Goal: Task Accomplishment & Management: Use online tool/utility

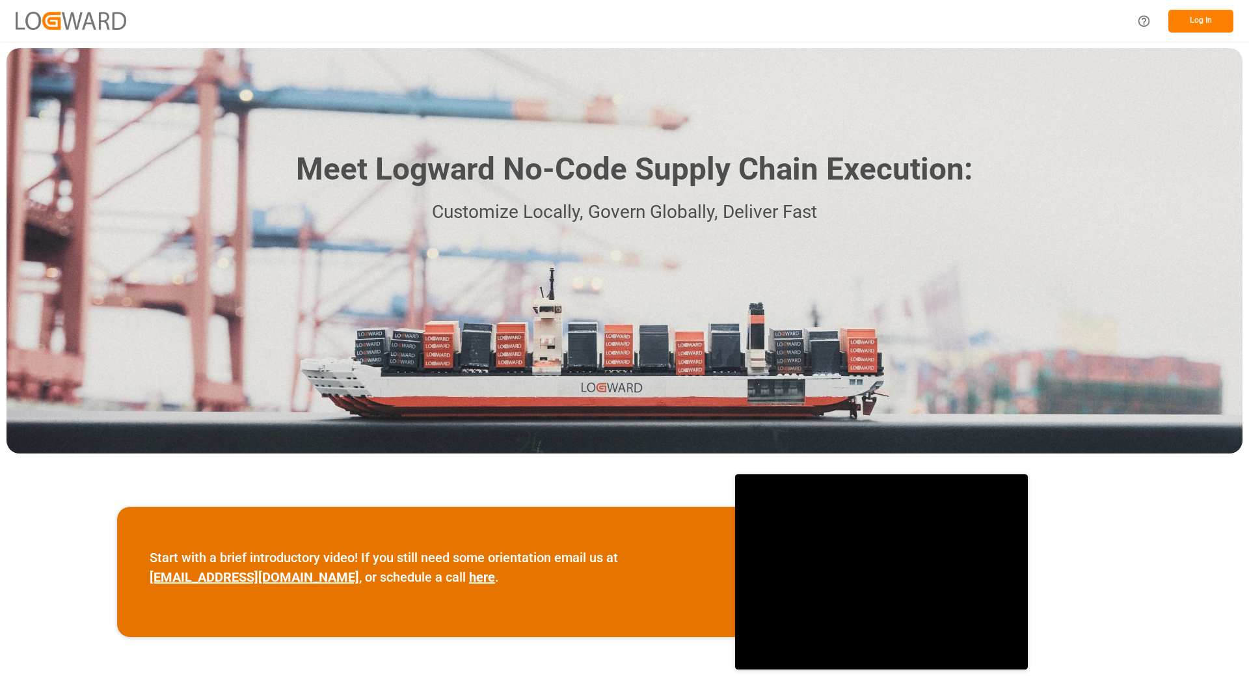
click at [774, 12] on div "Log In" at bounding box center [624, 21] width 1249 height 42
click at [1188, 21] on button "Log In" at bounding box center [1201, 21] width 65 height 23
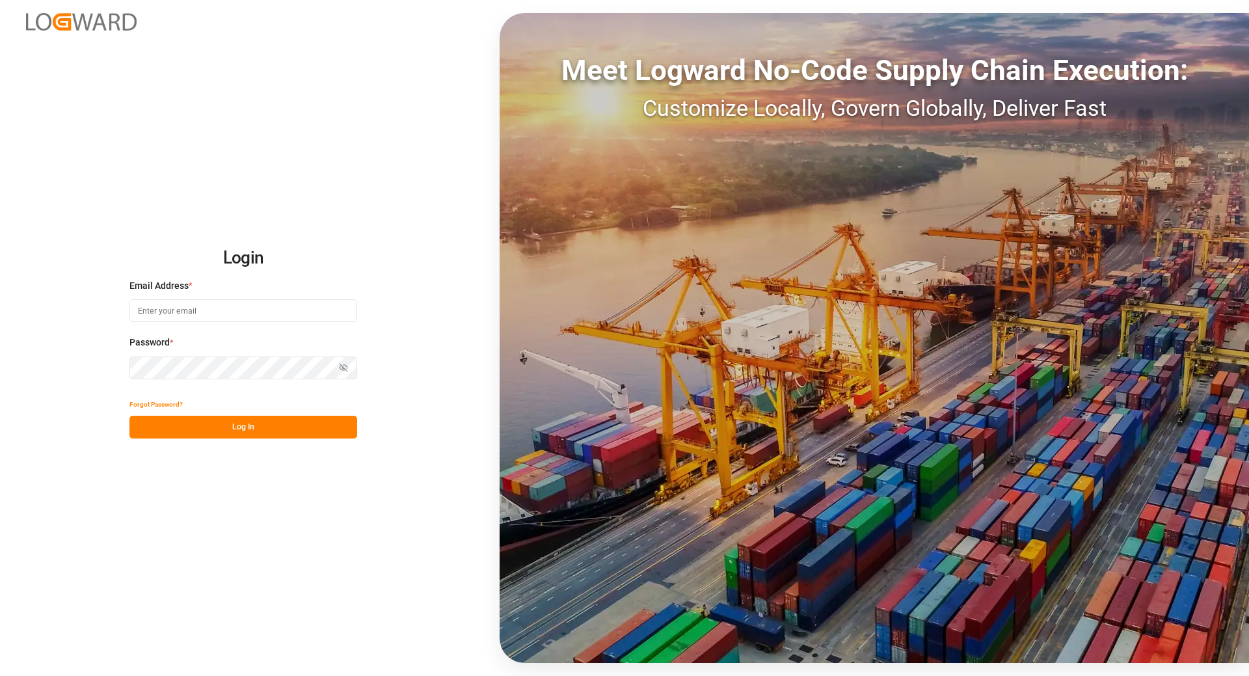
type input "[EMAIL_ADDRESS][DOMAIN_NAME]"
click at [191, 429] on button "Log In" at bounding box center [243, 427] width 228 height 23
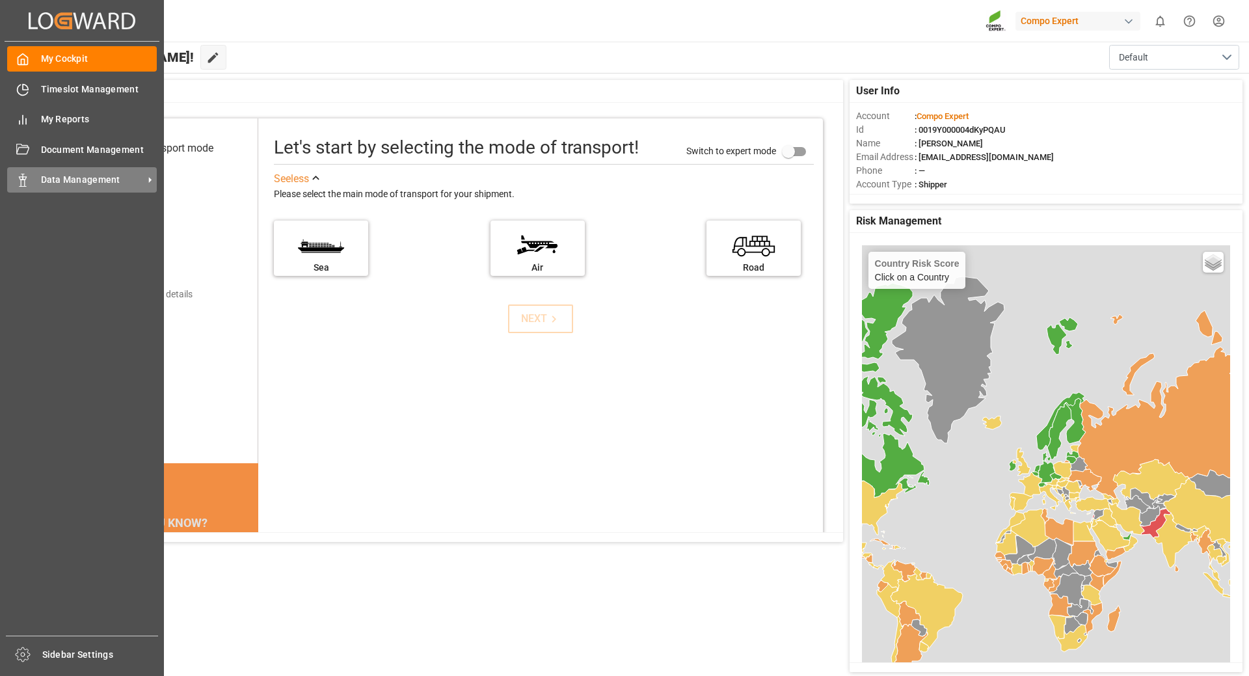
click at [78, 179] on span "Data Management" at bounding box center [92, 180] width 103 height 14
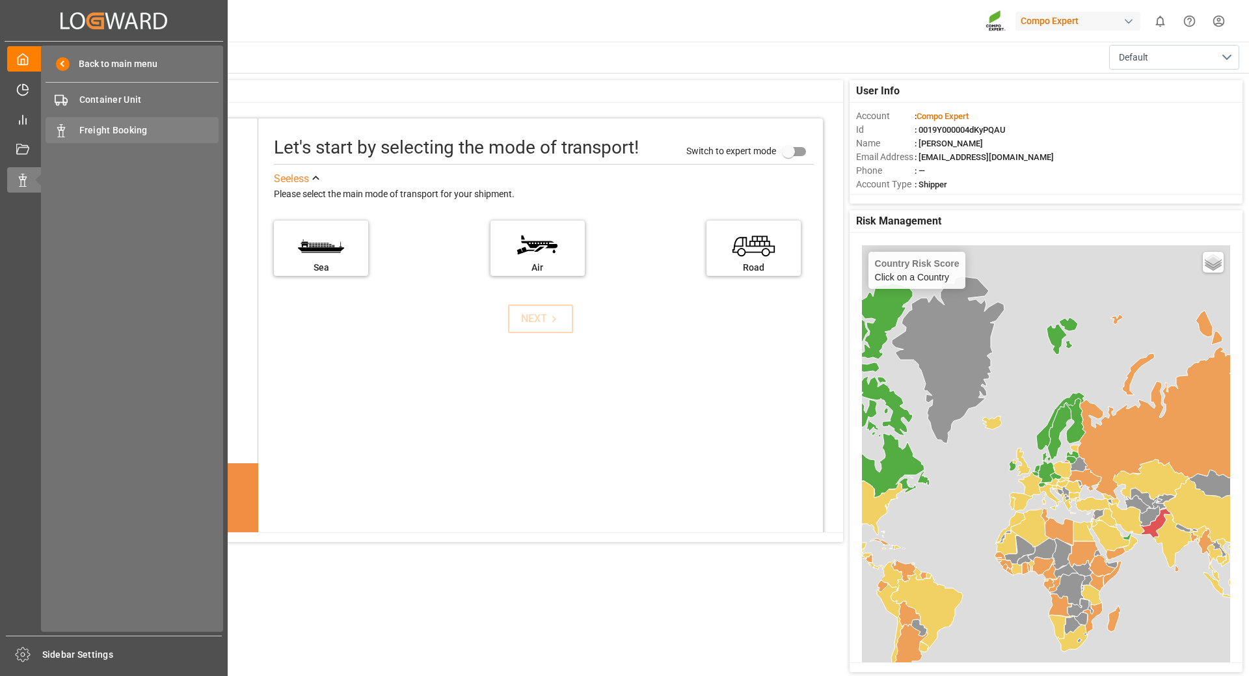
click at [120, 122] on div "Freight Booking Freight Booking" at bounding box center [132, 129] width 173 height 25
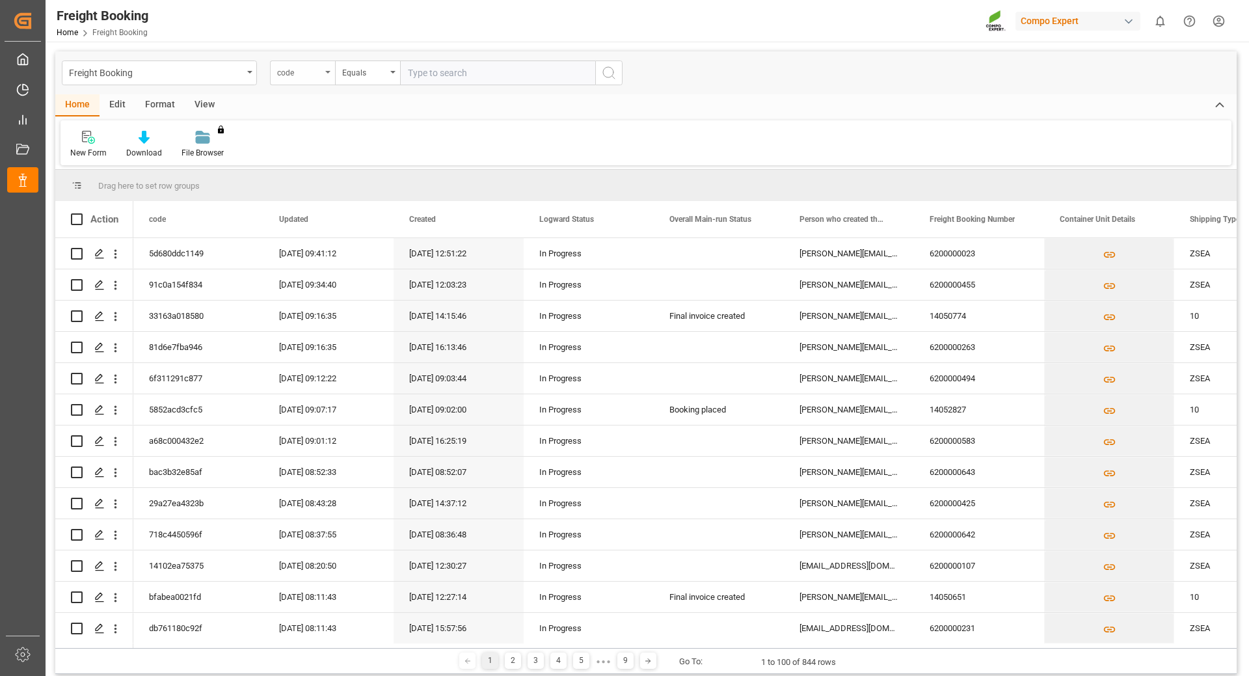
click at [328, 74] on div "code" at bounding box center [302, 73] width 65 height 25
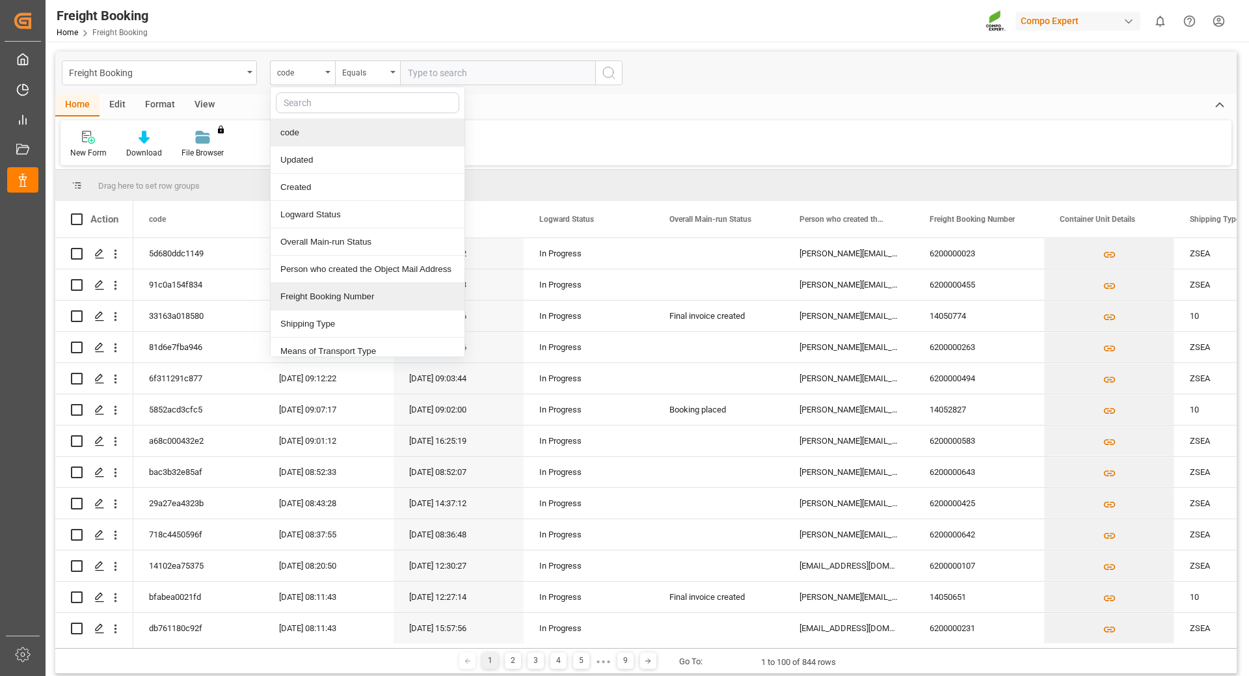
click at [317, 293] on div "Freight Booking Number" at bounding box center [368, 296] width 194 height 27
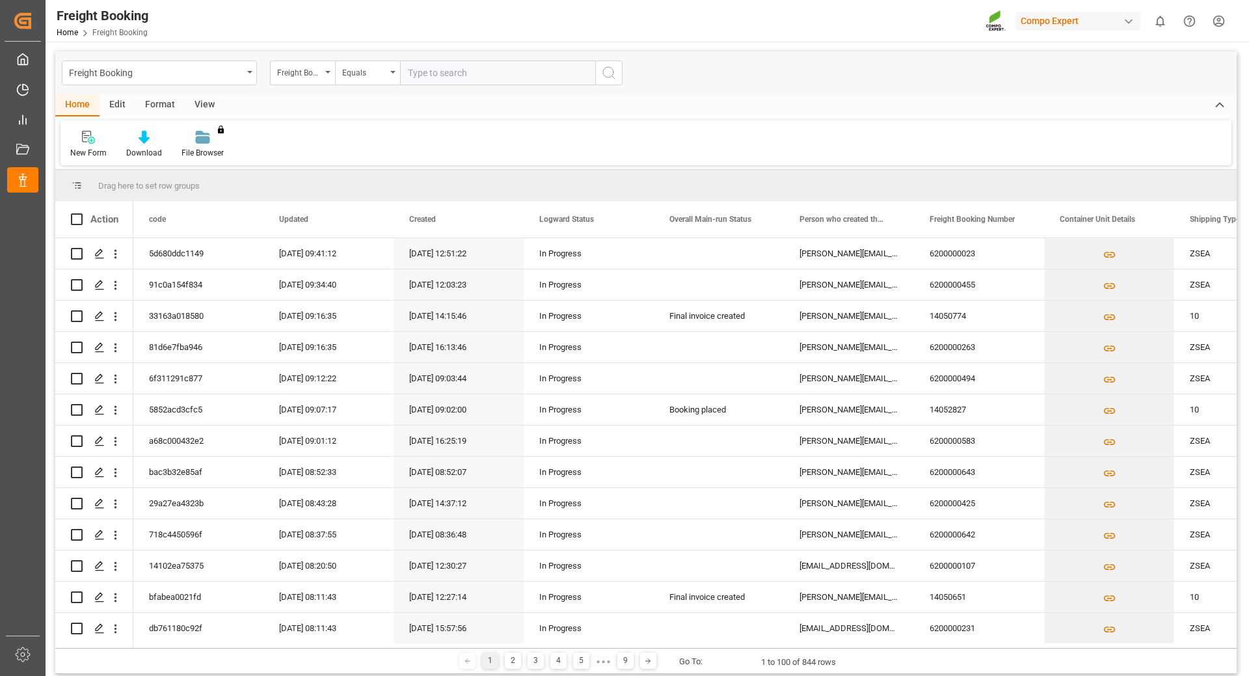
click at [448, 64] on input "text" at bounding box center [497, 73] width 195 height 25
click at [446, 74] on input "text" at bounding box center [497, 73] width 195 height 25
paste input "6200000525"
type input "6200000525"
click at [616, 72] on icon "search button" at bounding box center [609, 73] width 16 height 16
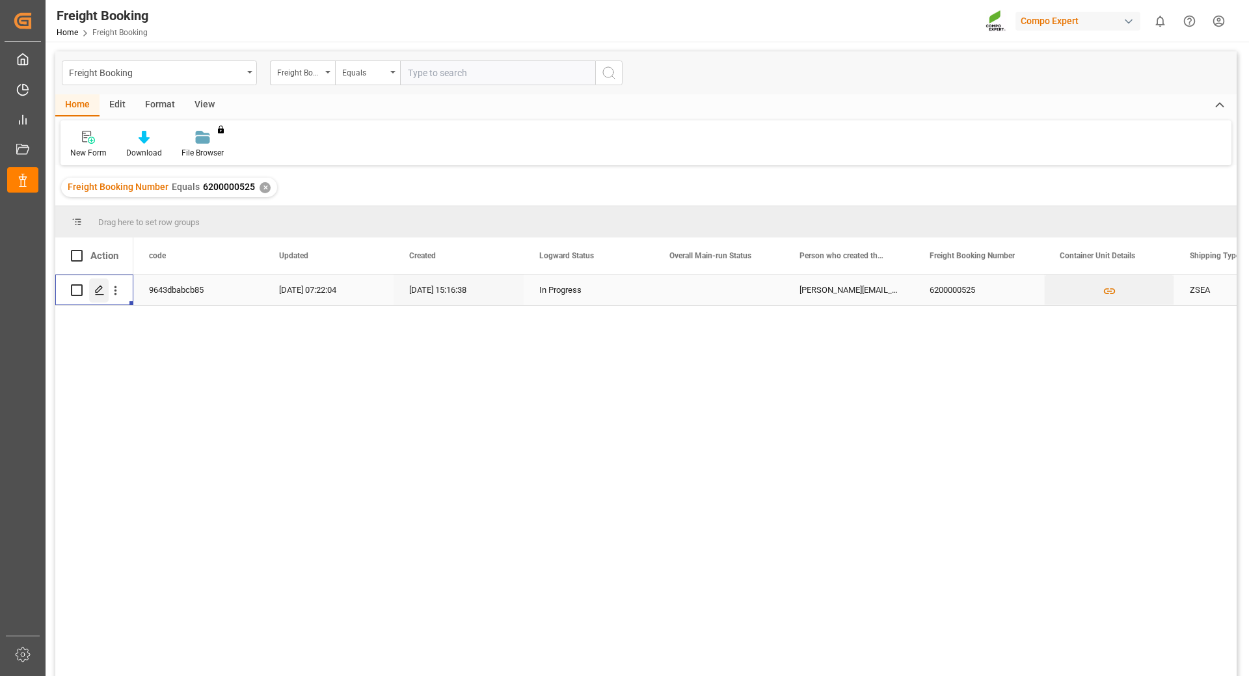
click at [96, 287] on icon "Press SPACE to select this row." at bounding box center [99, 290] width 10 height 10
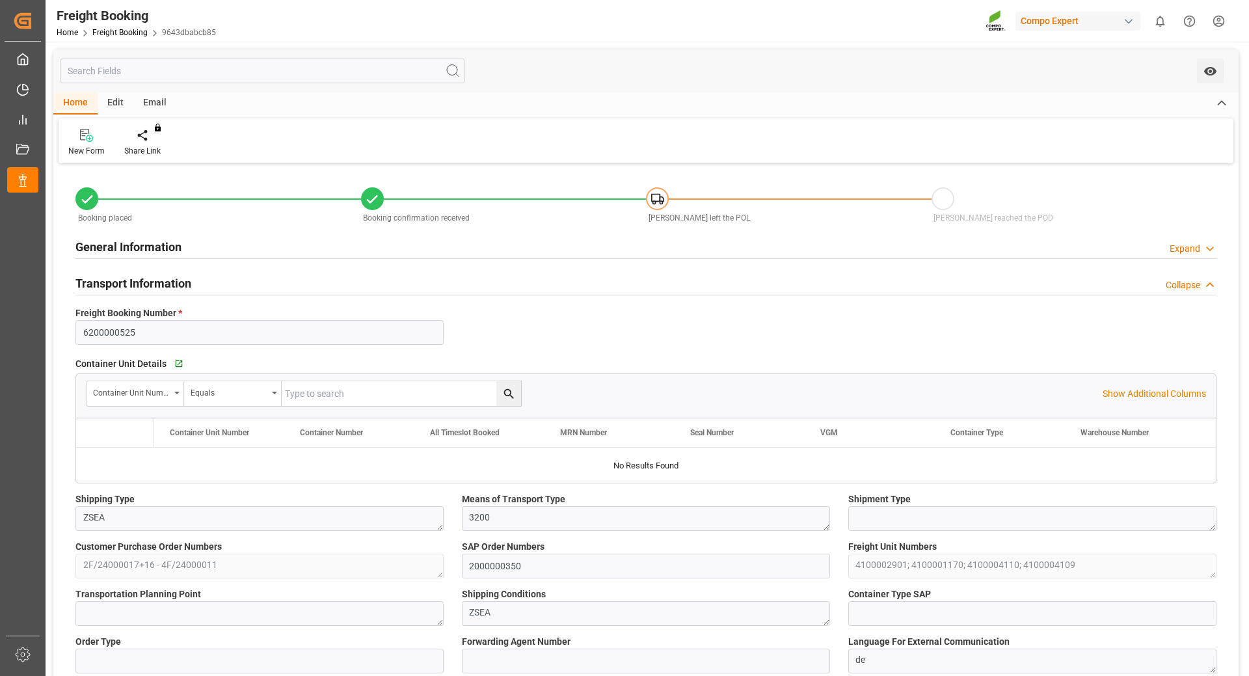
type input "9720471"
type input "NLRTM"
type input "EGEDK"
type input "0"
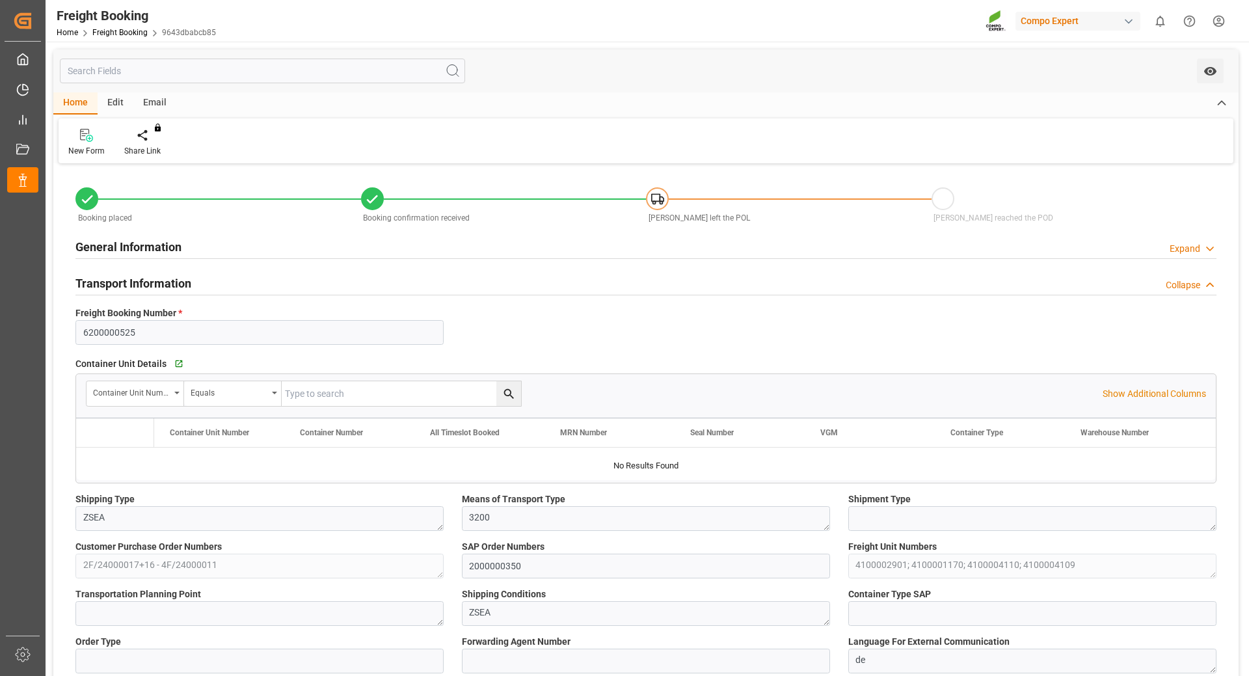
type input "102456.96"
type input "[DATE] 01:00"
type input "[DATE] 12:00"
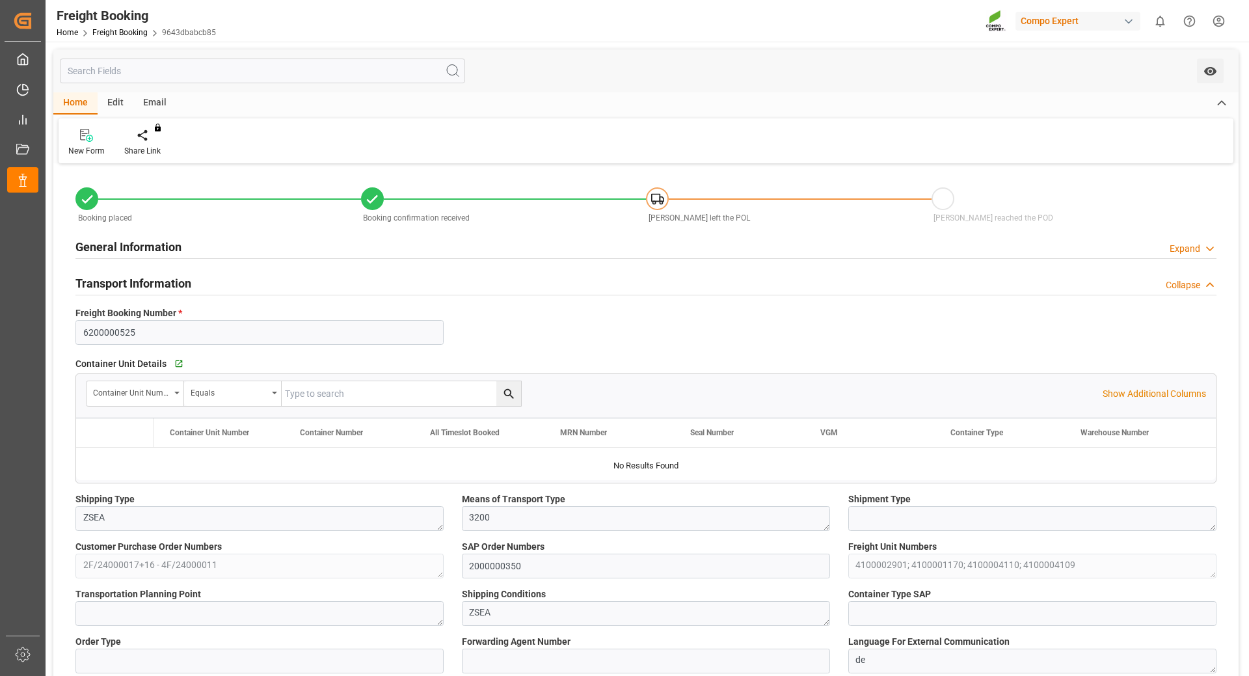
type input "[DATE] 12:00"
type input "[DATE] 15:16"
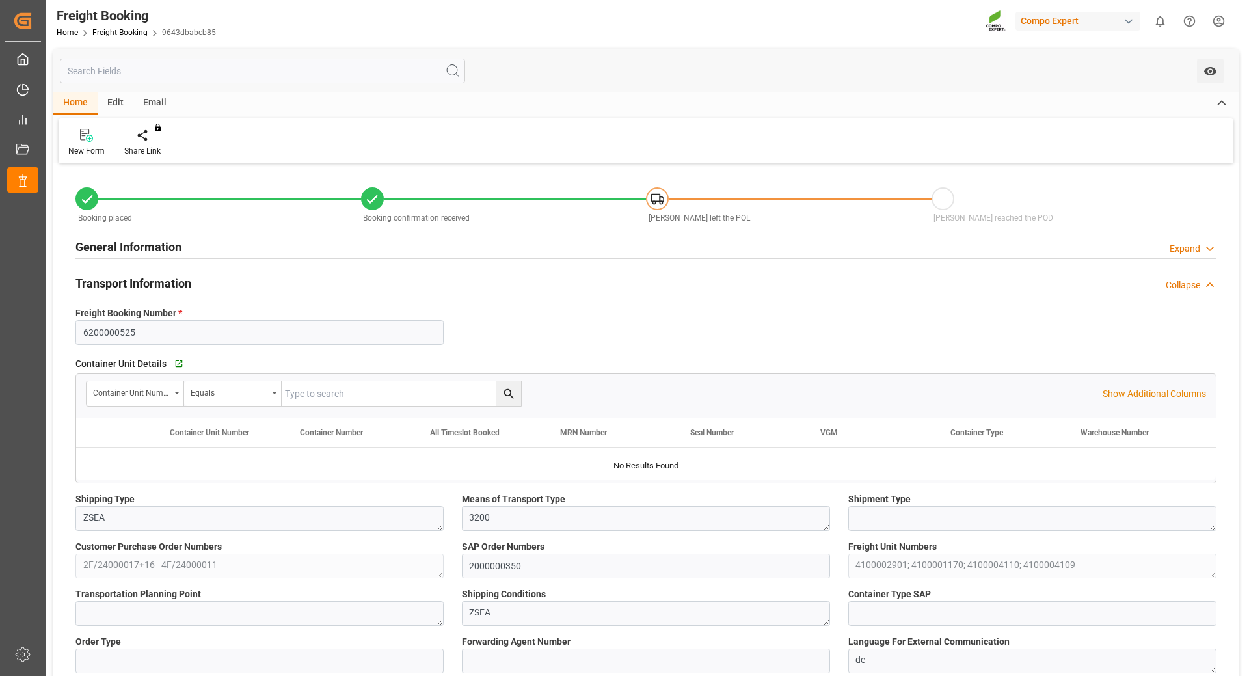
type input "[DATE] 15:16"
type input "[DATE] 06:21"
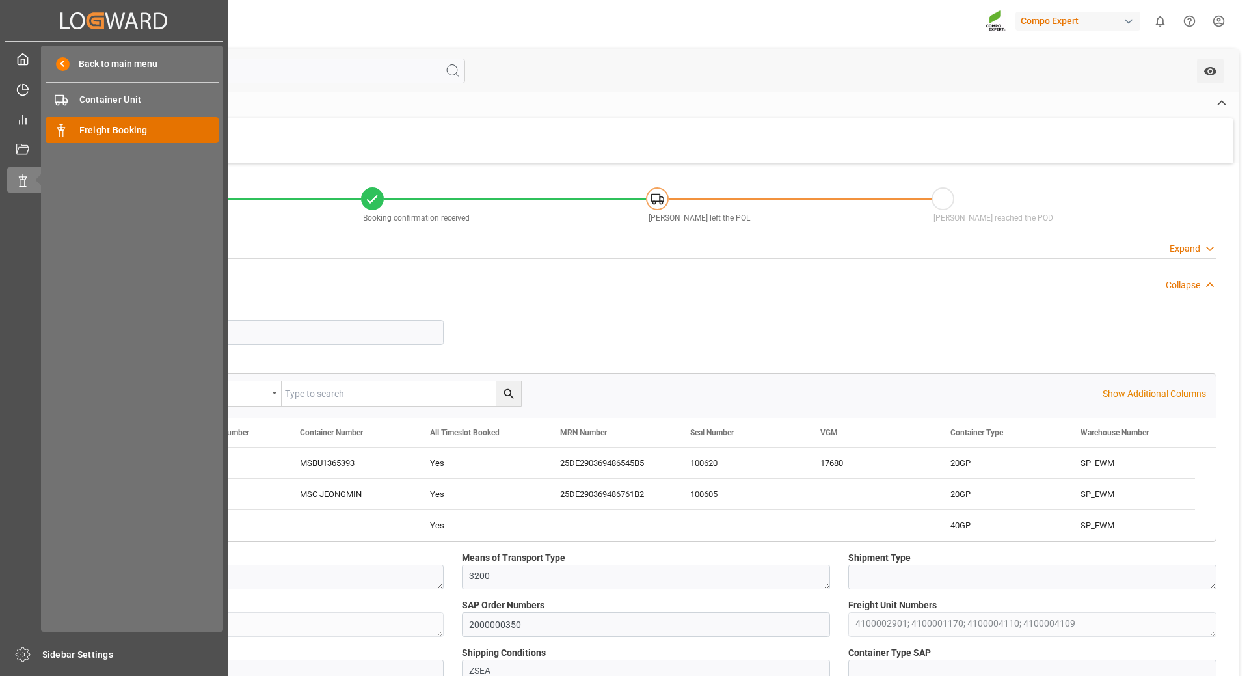
click at [105, 133] on span "Freight Booking" at bounding box center [149, 131] width 140 height 14
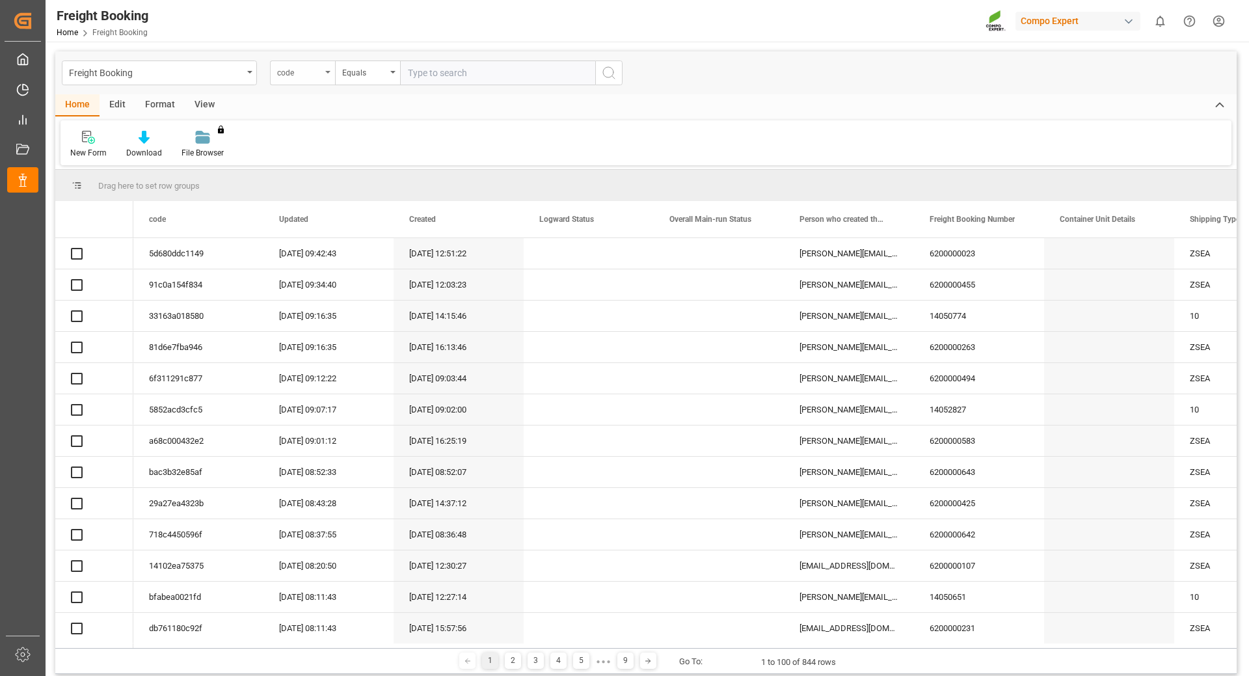
click at [324, 75] on div "code" at bounding box center [302, 73] width 65 height 25
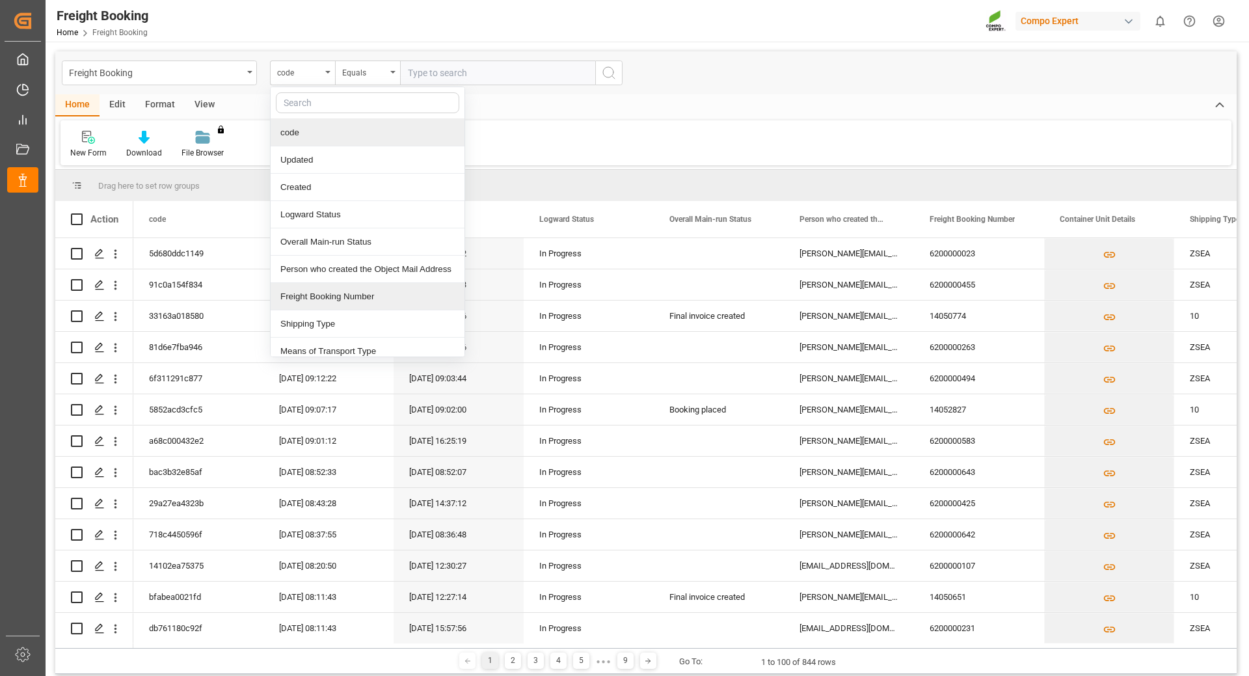
click at [327, 298] on div "Freight Booking Number" at bounding box center [368, 296] width 194 height 27
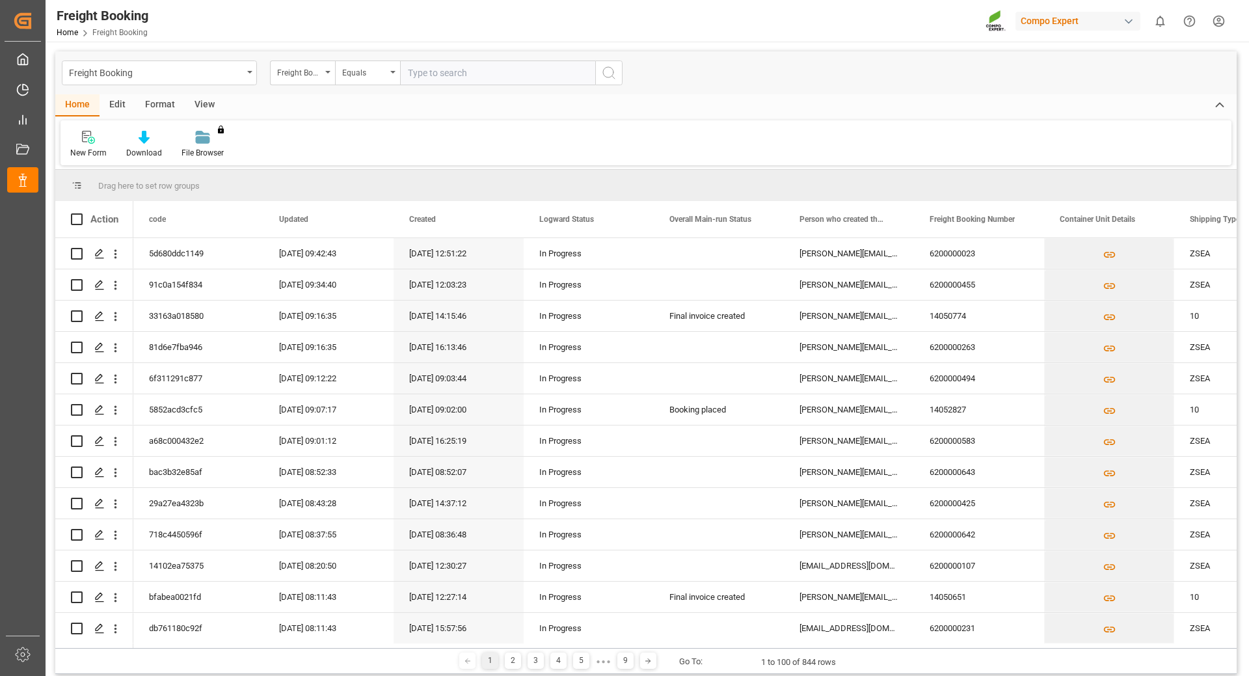
click at [422, 74] on input "text" at bounding box center [497, 73] width 195 height 25
click at [429, 74] on input "text" at bounding box center [497, 73] width 195 height 25
paste input "6200000536"
type input "6200000536"
click at [612, 73] on icon "search button" at bounding box center [609, 73] width 16 height 16
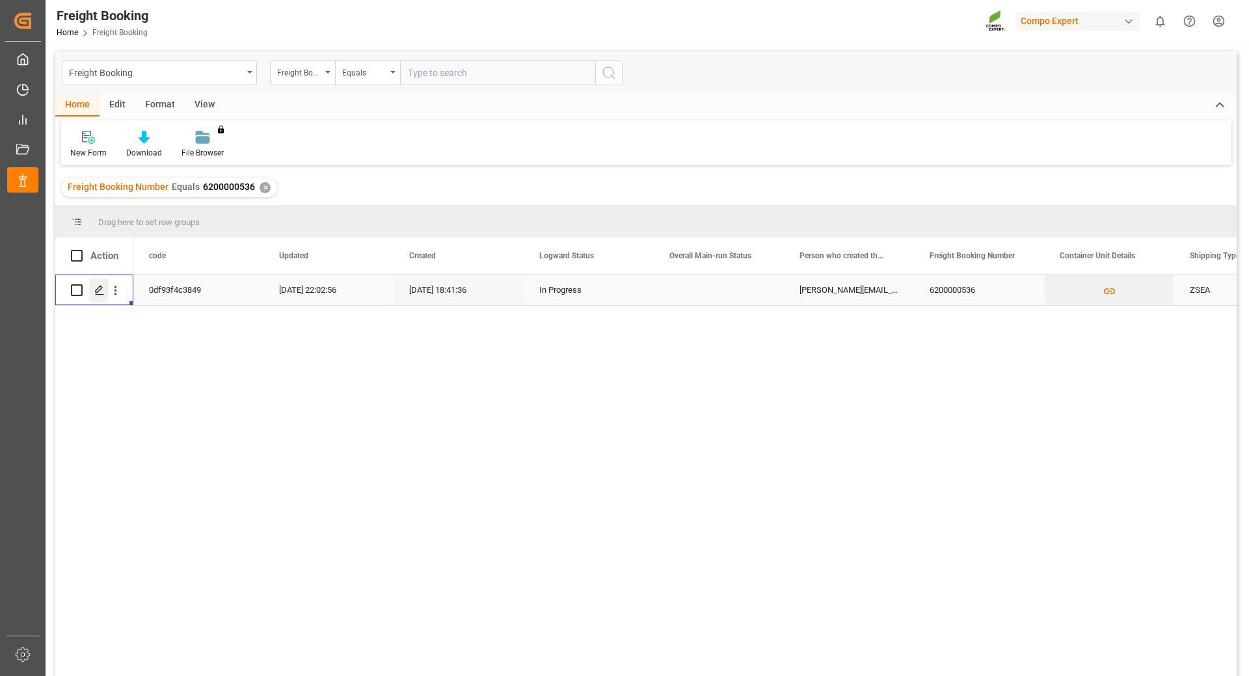
click at [100, 287] on polygon "Press SPACE to select this row." at bounding box center [99, 289] width 7 height 7
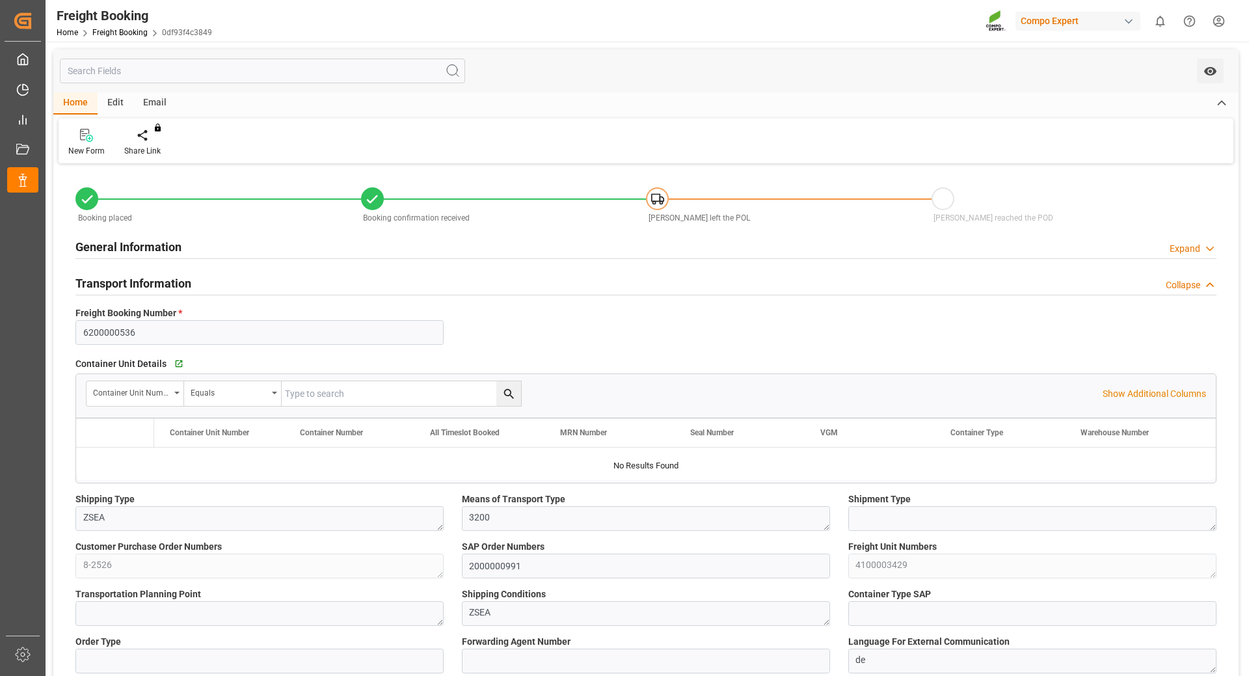
type input "Maersk"
type input "Maersk Line AS"
type input "9527025"
type input "NLRTM"
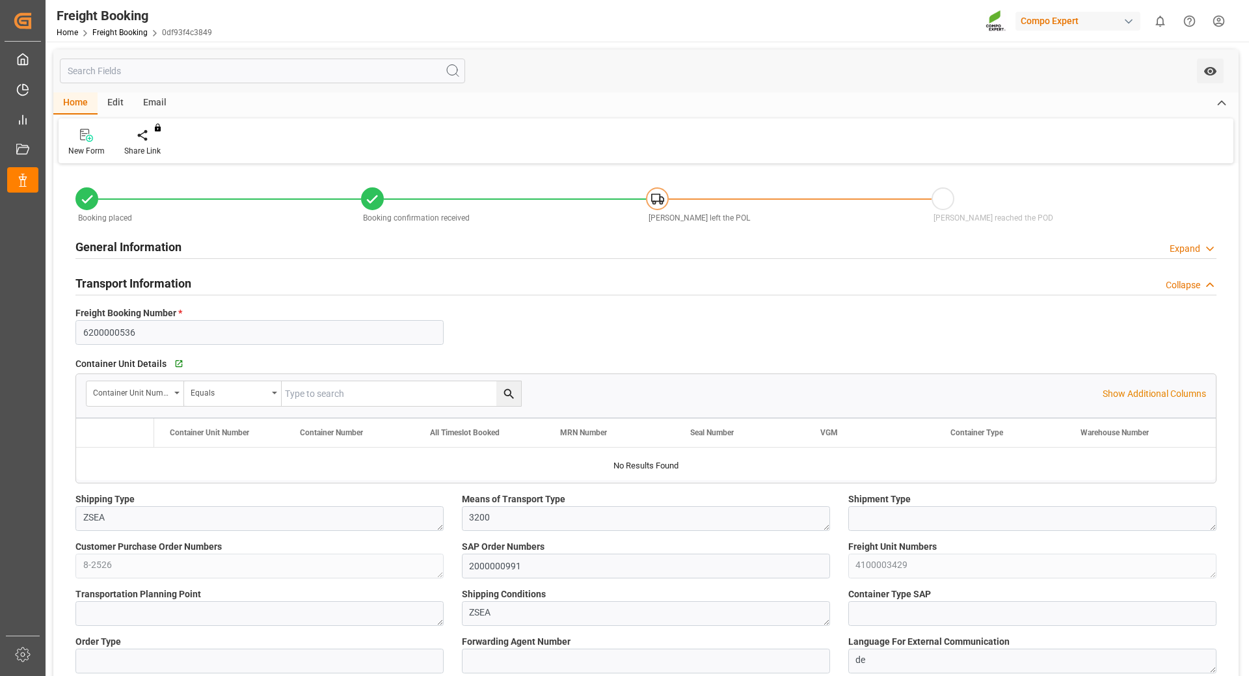
type input "UYMVD"
type input "0"
type input "16445"
type input "[DATE] 01:00"
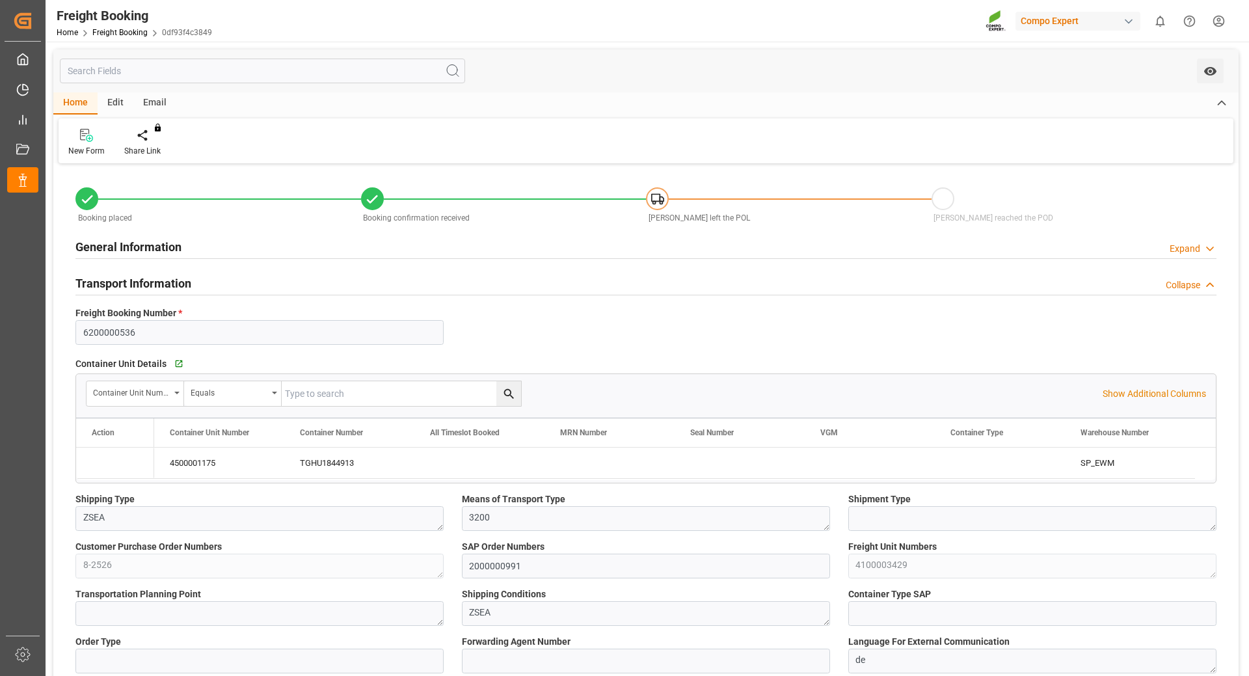
type input "[DATE] 06:00"
type input "[DATE] 07:00"
type input "[DATE] 23:00"
type input "[DATE] 18:41"
type input "[DATE] 10:42"
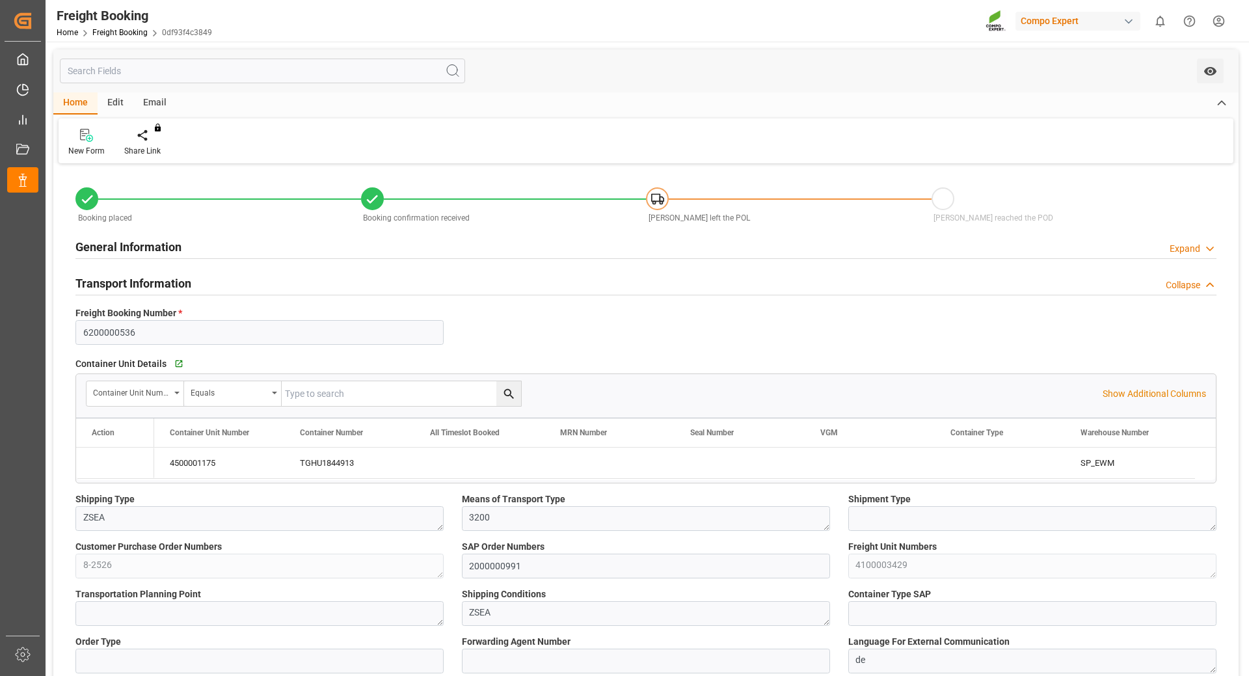
type input "[DATE] 10:42"
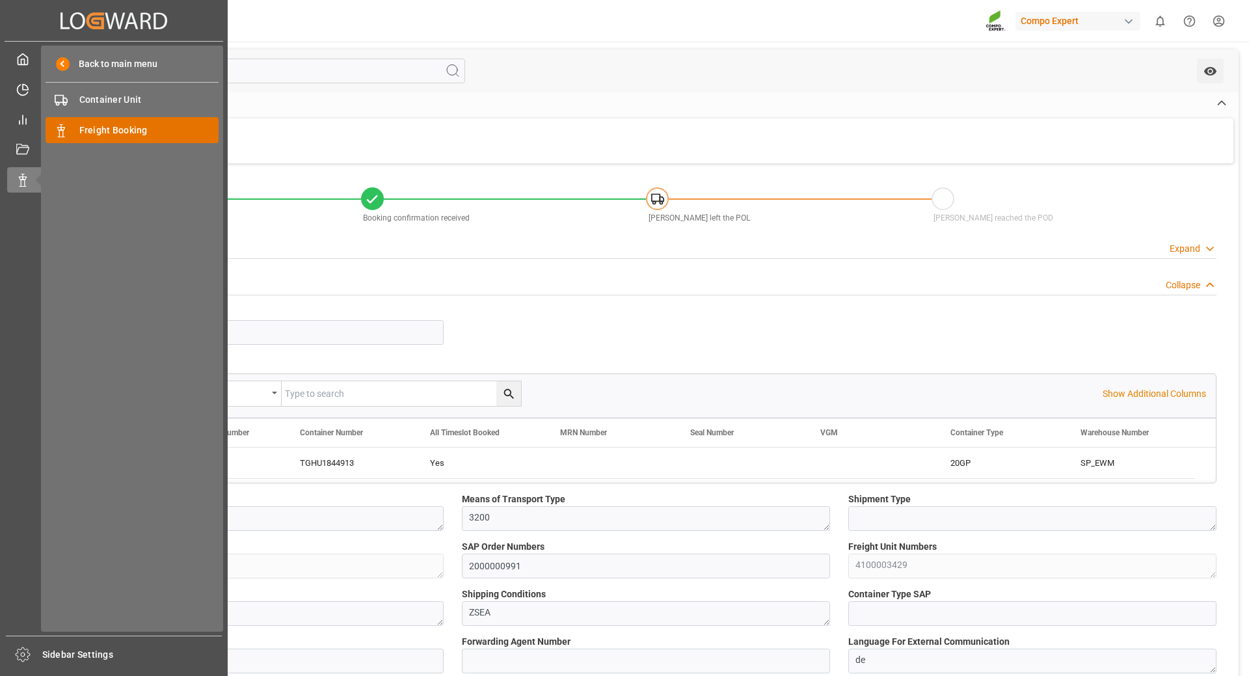
click at [96, 122] on div "Freight Booking Freight Booking" at bounding box center [132, 129] width 173 height 25
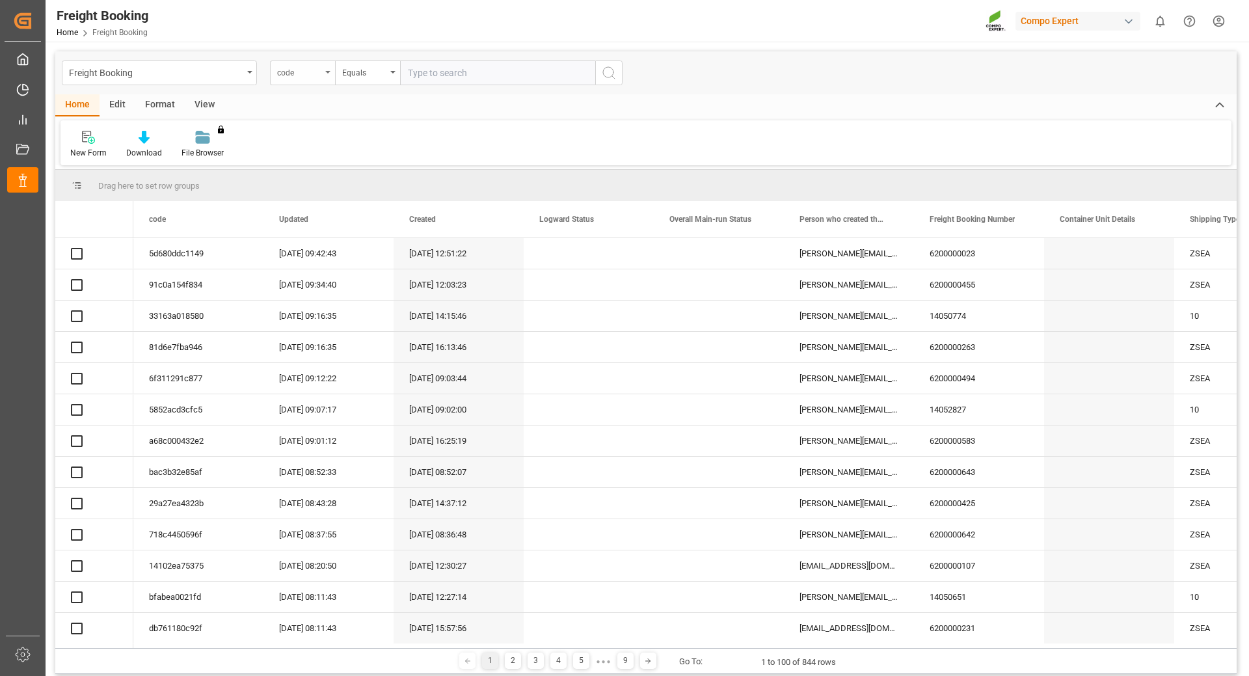
click at [331, 73] on div "code" at bounding box center [302, 73] width 65 height 25
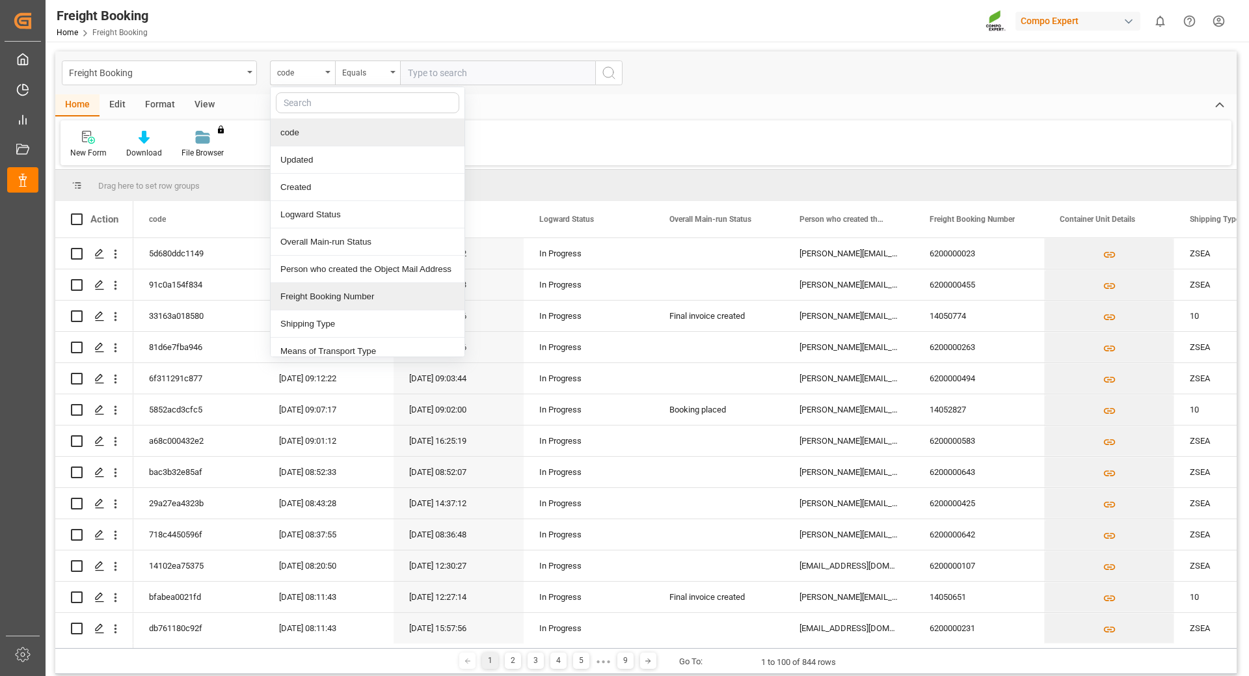
click at [317, 301] on div "Freight Booking Number" at bounding box center [368, 296] width 194 height 27
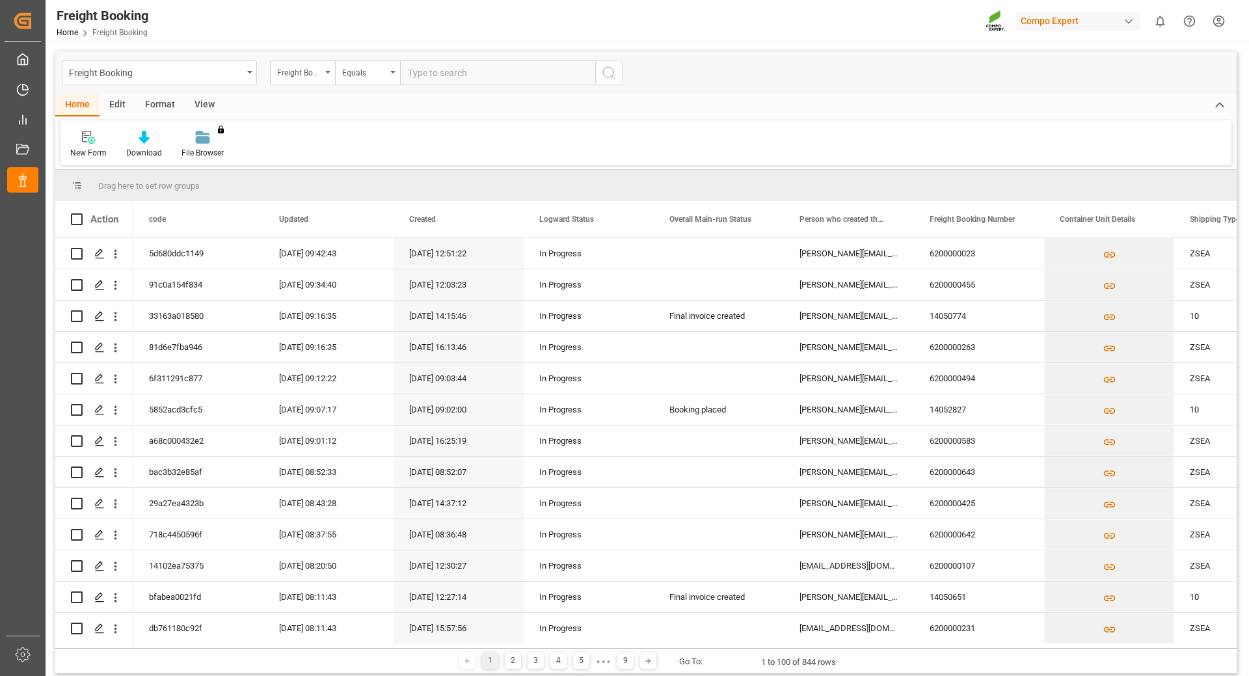
click at [429, 77] on input "text" at bounding box center [497, 73] width 195 height 25
click at [467, 79] on input "text" at bounding box center [497, 73] width 195 height 25
paste input "6200000222"
type input "6200000222"
click at [607, 73] on icon "search button" at bounding box center [609, 73] width 16 height 16
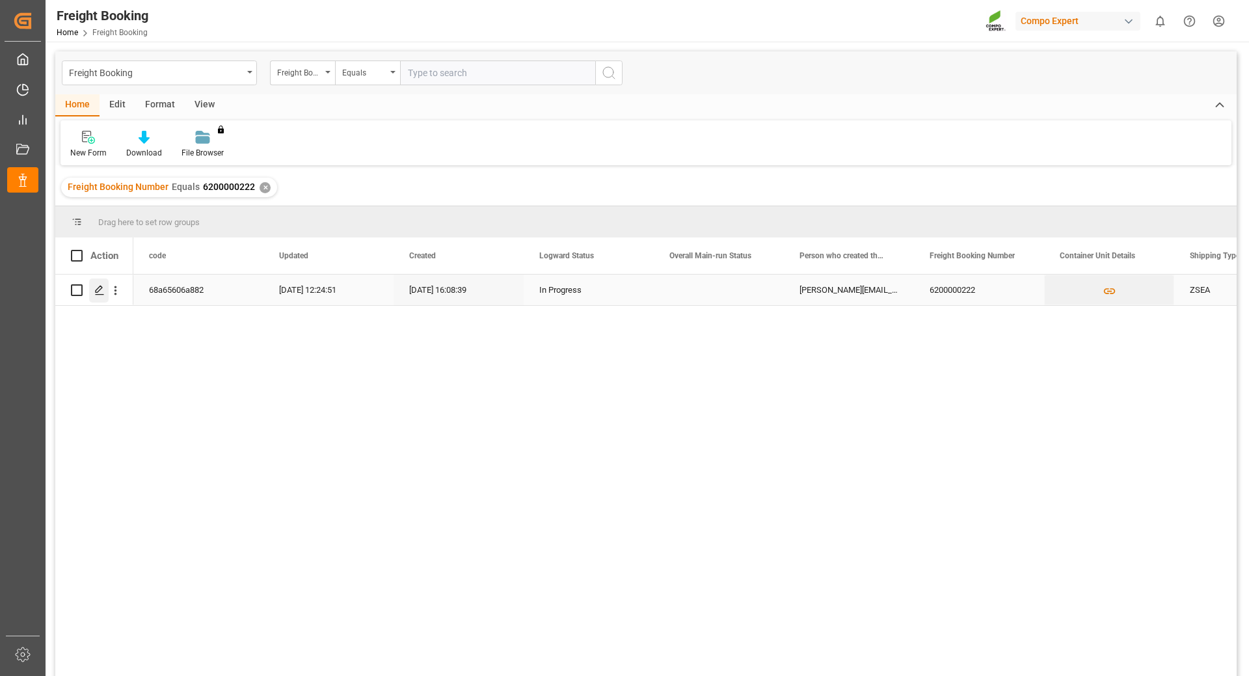
click at [96, 293] on polygon "Press SPACE to select this row." at bounding box center [99, 289] width 7 height 7
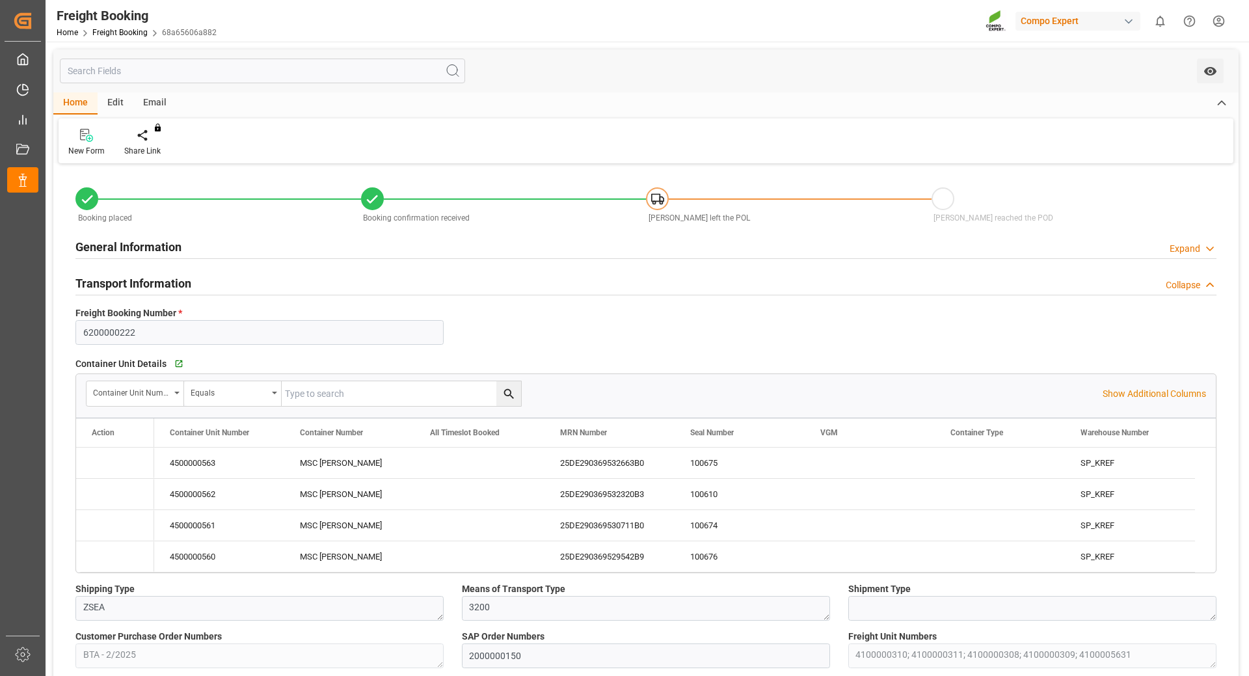
type input "9720483"
type input "BEANR"
type input "PYVLL"
type input "0"
type input "296153"
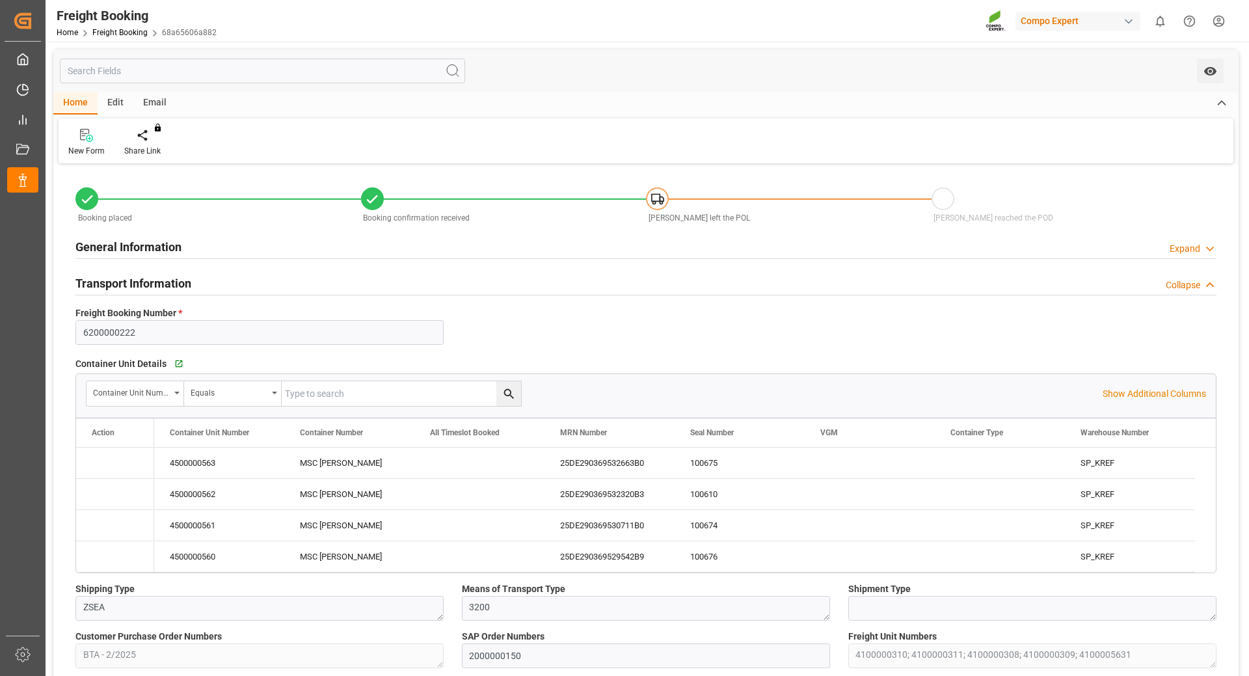
type input "[DATE] 01:00"
type input "[DATE] 06:00"
type input "[DATE] 16:08"
type input "[DATE] 16:10"
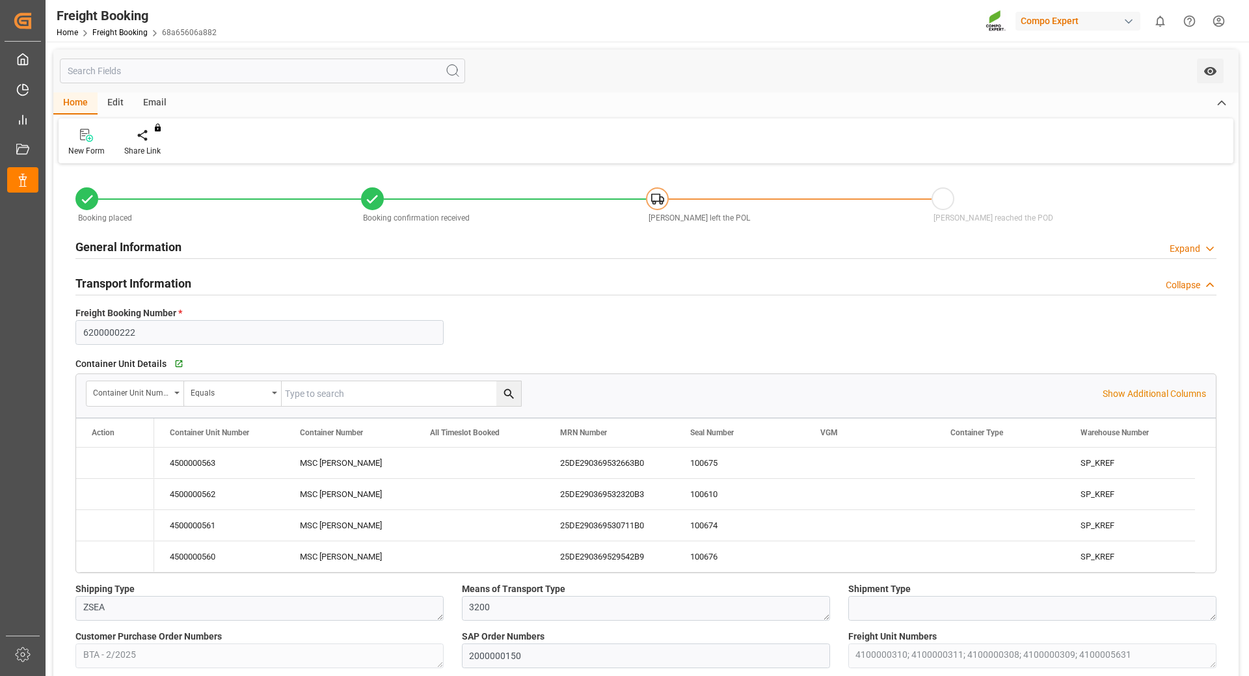
type input "[DATE] 16:10"
type input "[DATE] 11:07"
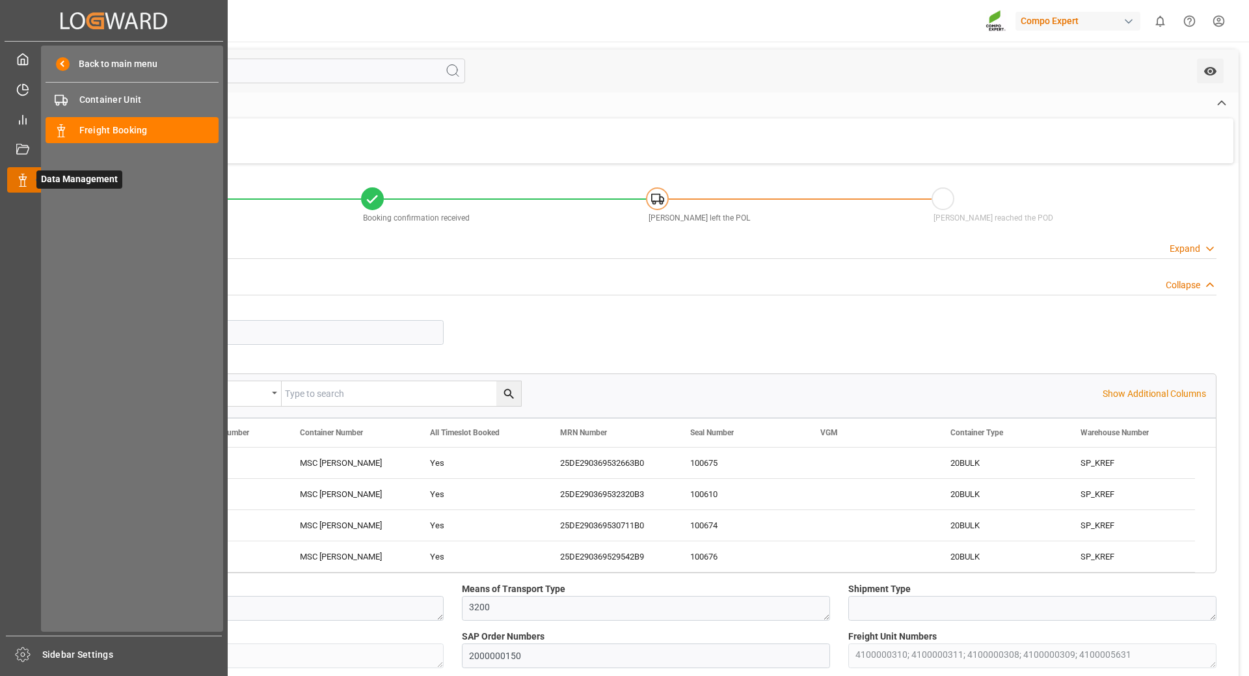
click at [26, 181] on icon at bounding box center [38, 180] width 27 height 27
click at [116, 133] on span "Freight Booking" at bounding box center [149, 131] width 140 height 14
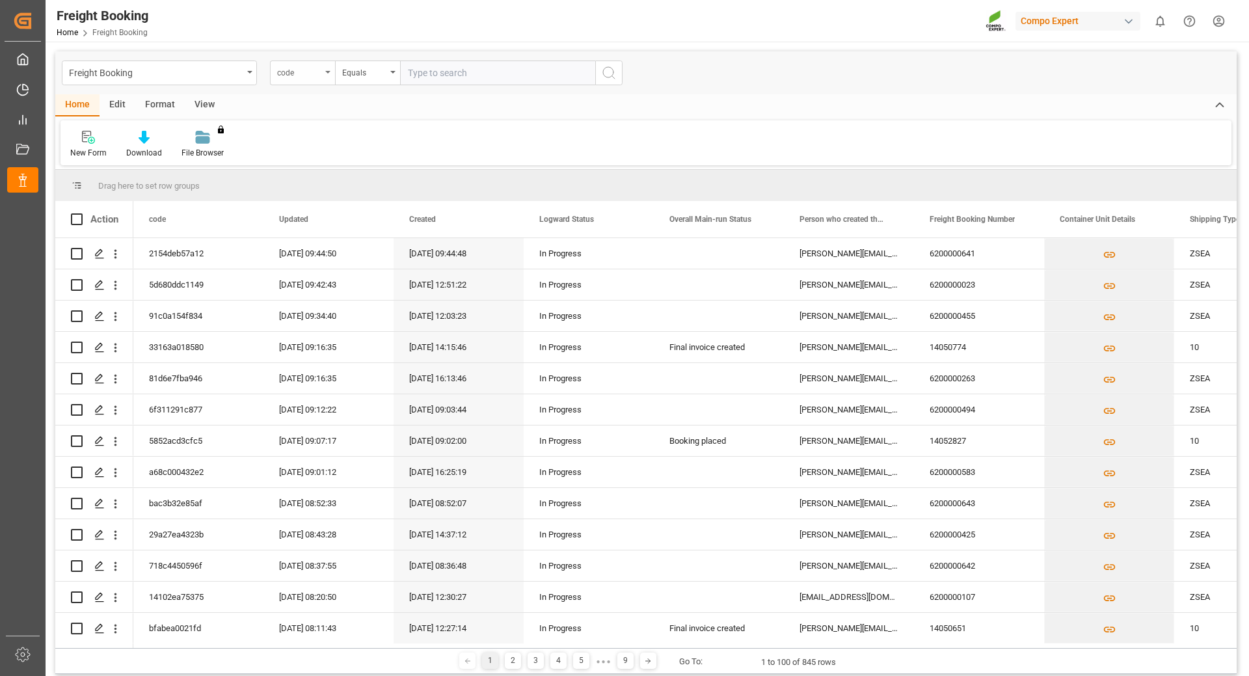
click at [323, 68] on div "code" at bounding box center [302, 73] width 65 height 25
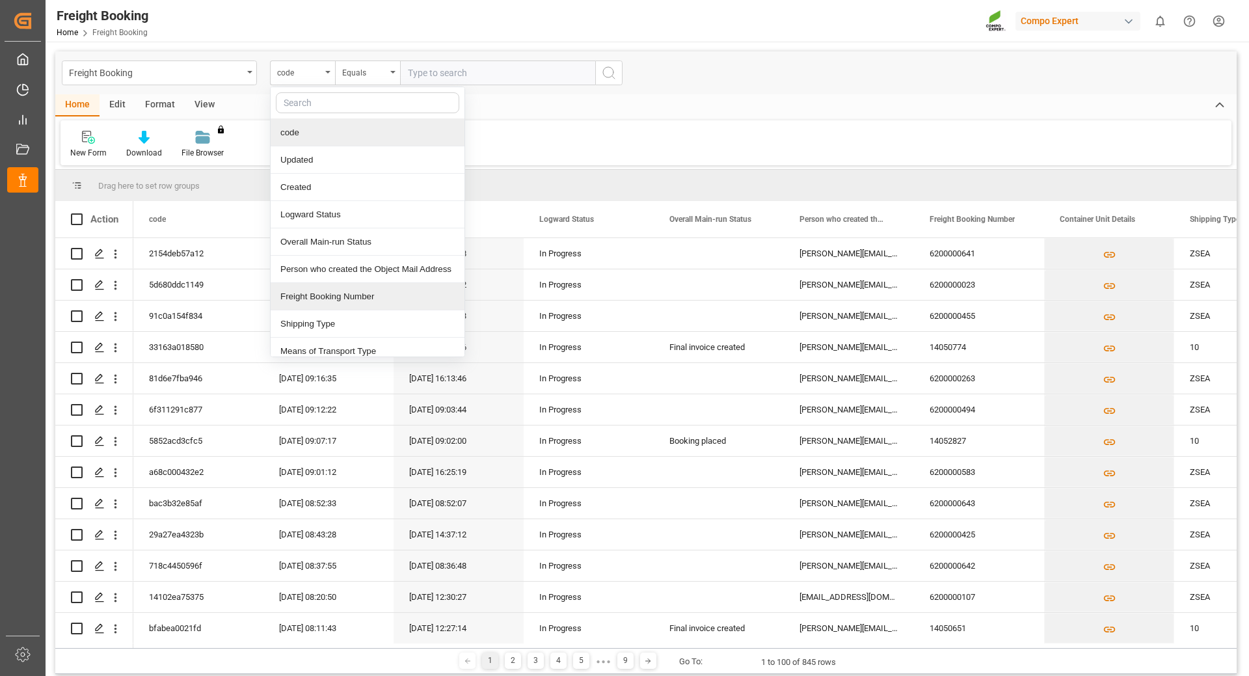
click at [334, 297] on div "Freight Booking Number" at bounding box center [368, 296] width 194 height 27
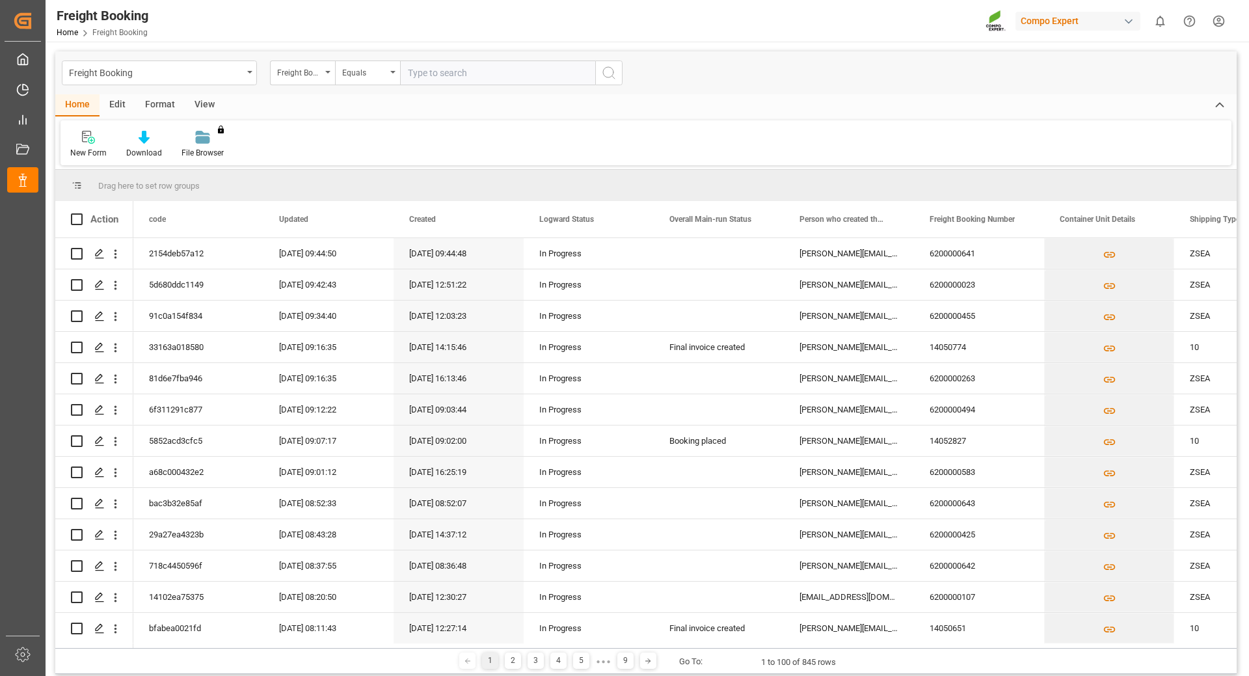
click at [473, 77] on input "text" at bounding box center [497, 73] width 195 height 25
click at [428, 73] on input "text" at bounding box center [497, 73] width 195 height 25
paste input "6200000583"
type input "6200000583"
click at [606, 66] on icon "search button" at bounding box center [609, 73] width 16 height 16
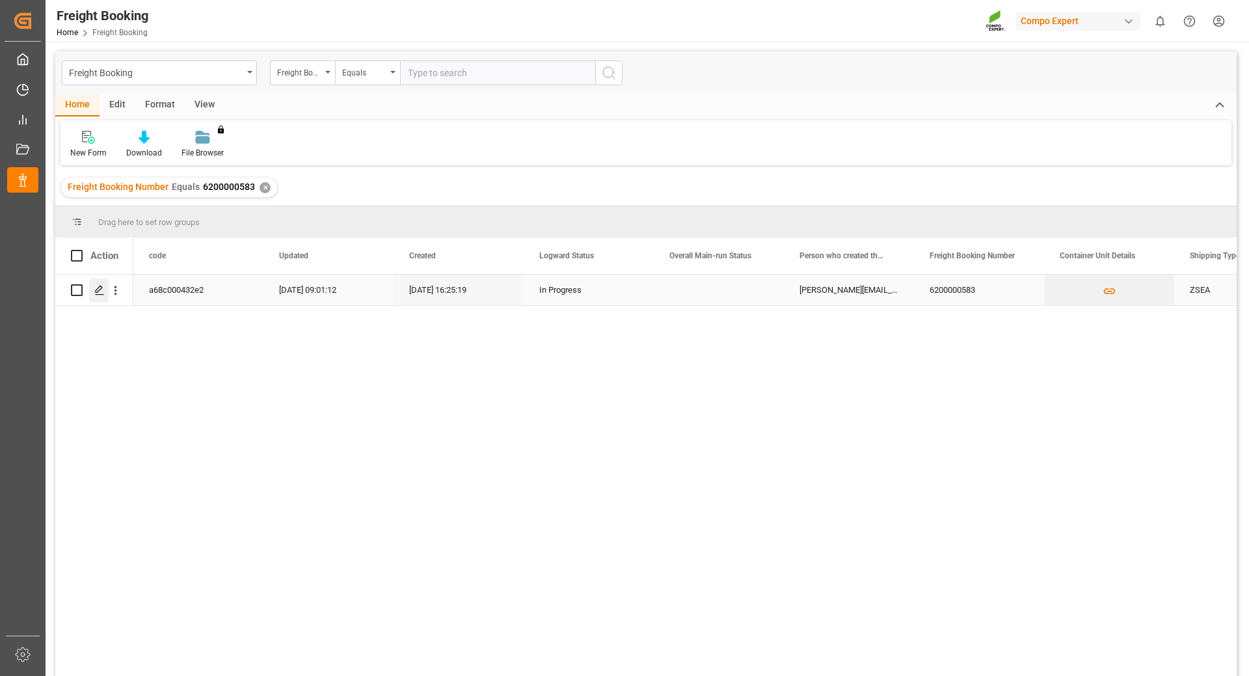
click at [92, 290] on div "Press SPACE to select this row." at bounding box center [99, 290] width 20 height 24
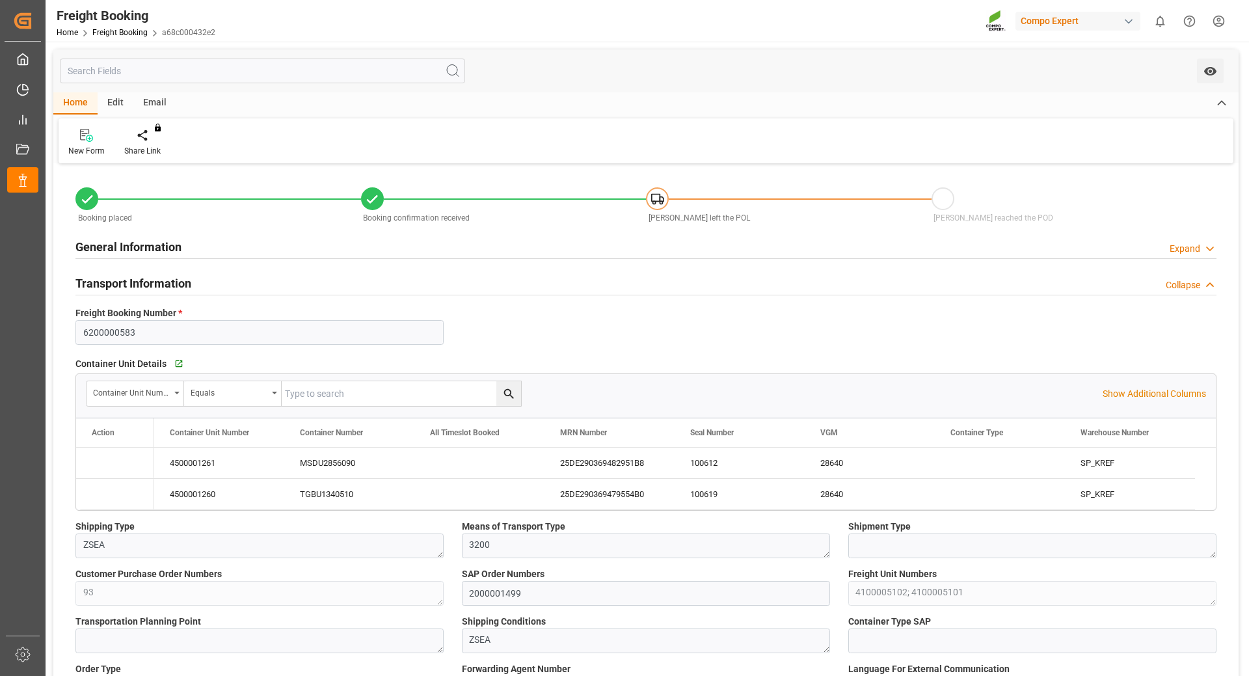
type input "9927263"
type input "BEANR"
type input "INMUN"
type input "0"
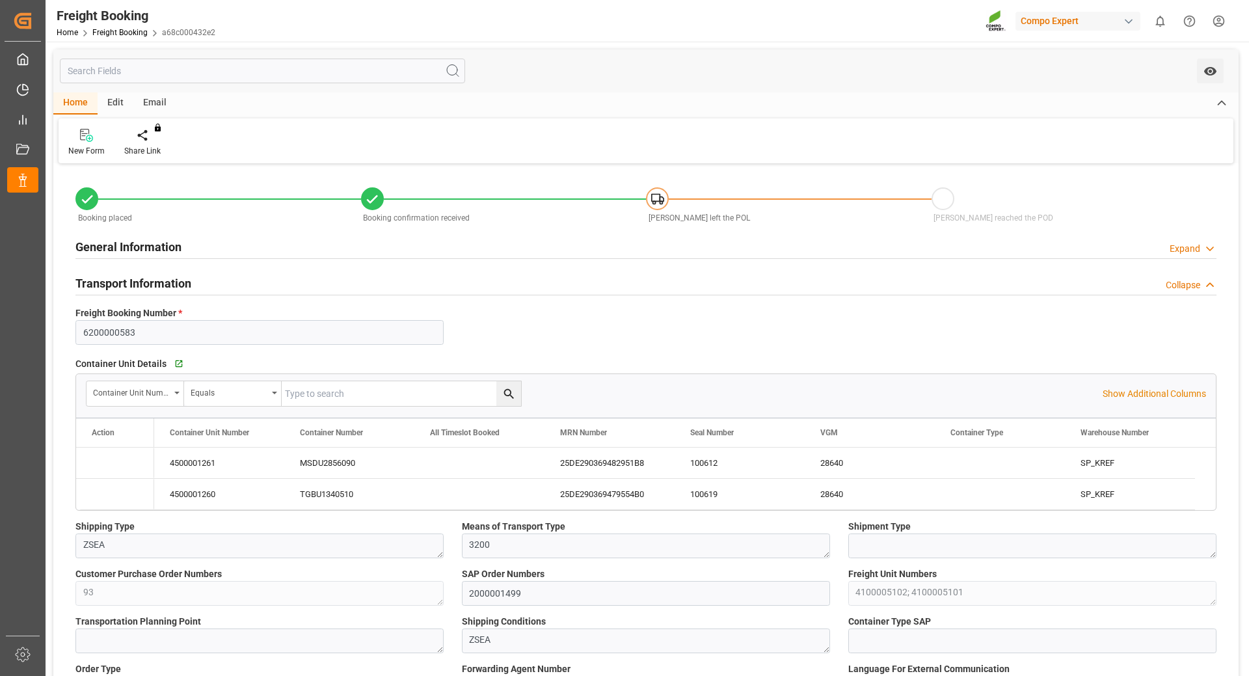
type input "132500"
type input "[DATE] 01:00"
type input "[DATE] 12:00"
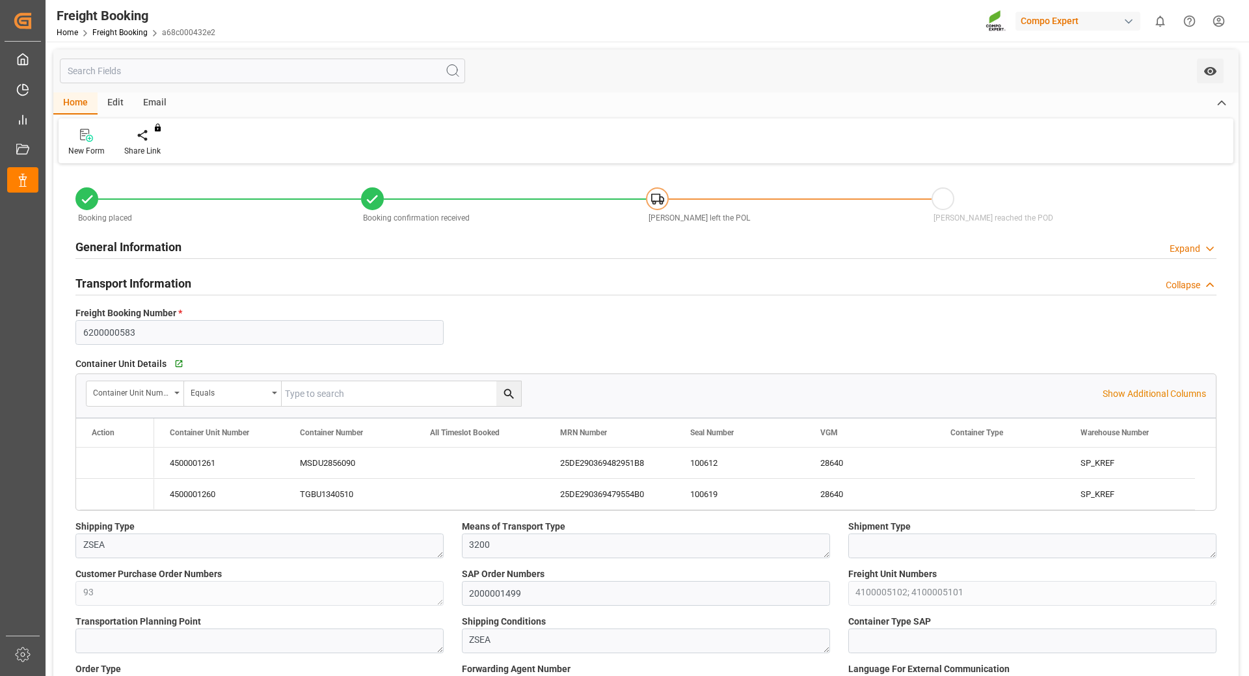
type input "[DATE] 12:00"
type input "[DATE] 16:25"
type input "[DATE] 16:26"
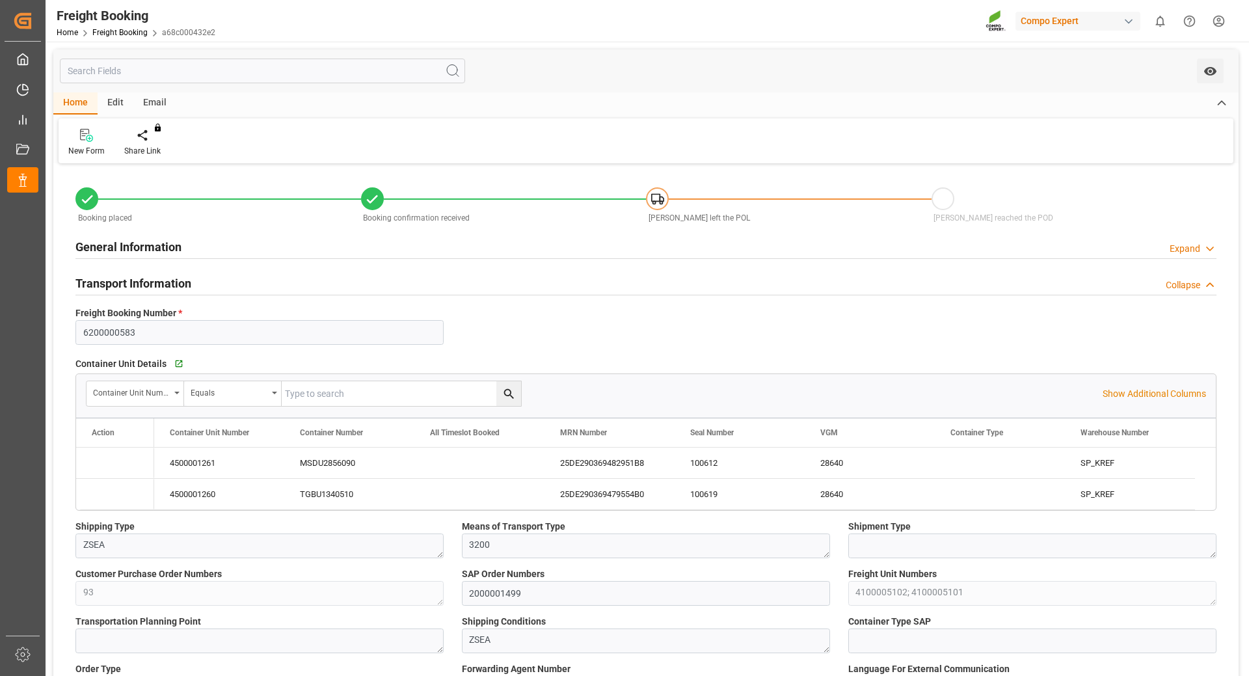
type input "[DATE] 14:52"
type input "[DATE] 09:01"
